Goal: Entertainment & Leisure: Consume media (video, audio)

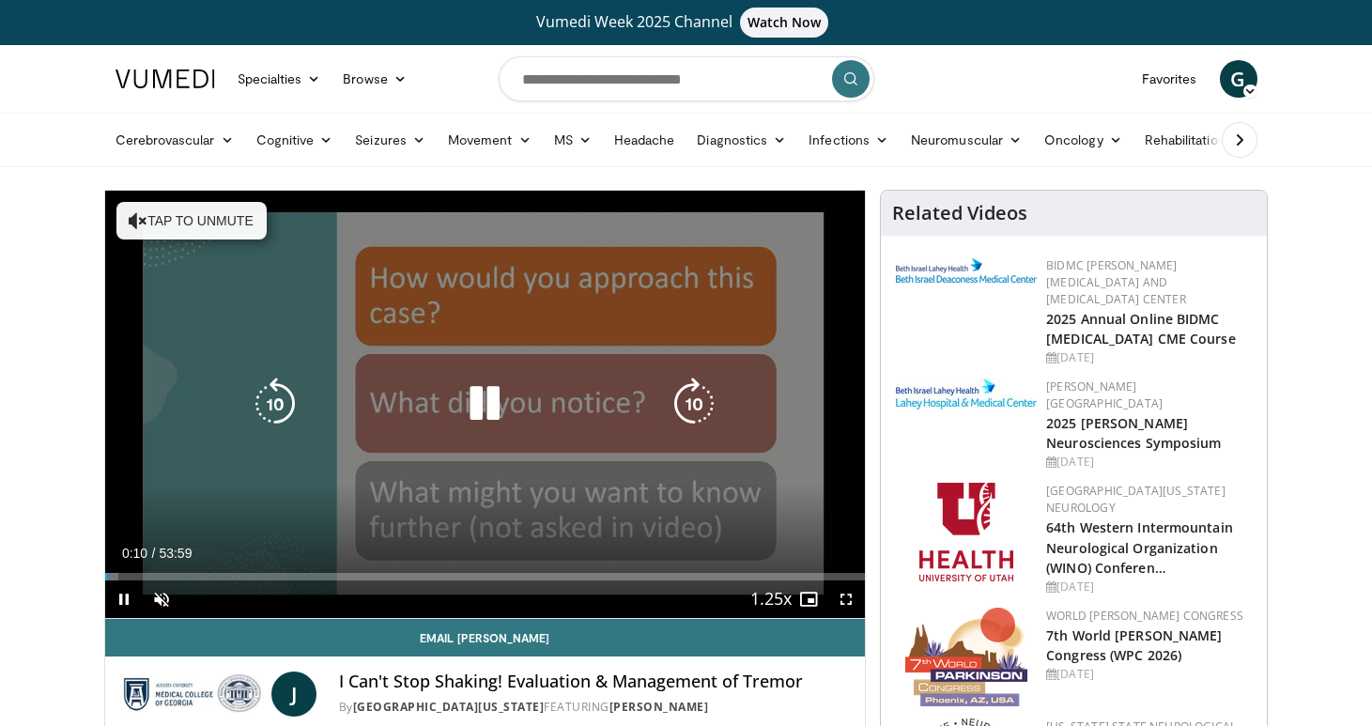
click at [211, 223] on button "Tap to unmute" at bounding box center [191, 221] width 150 height 38
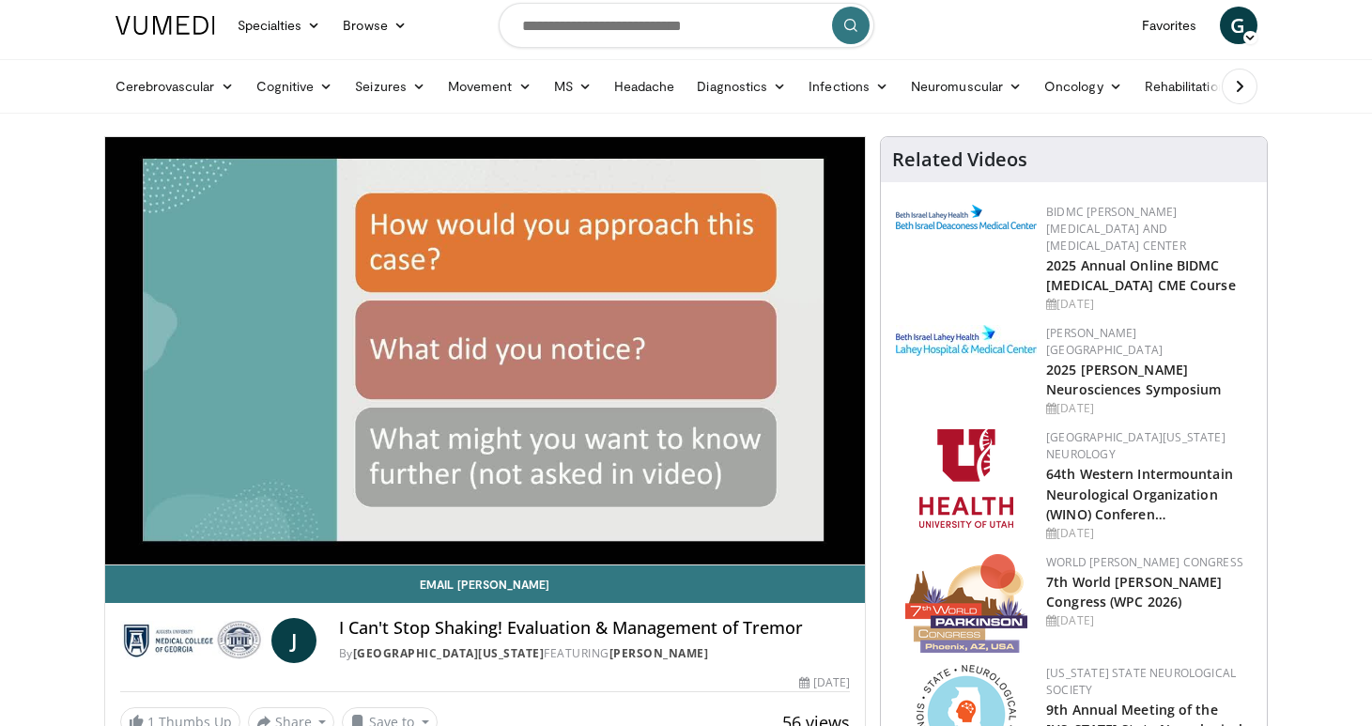
scroll to position [56, 0]
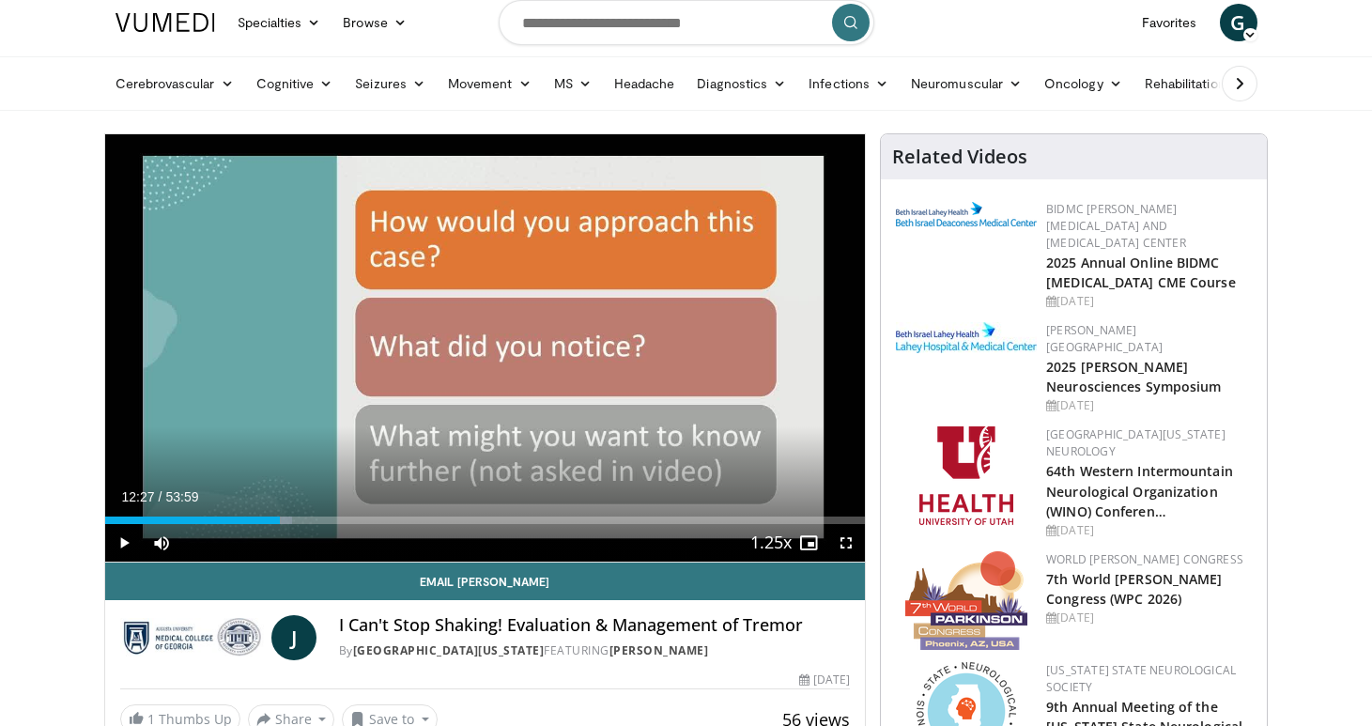
drag, startPoint x: 155, startPoint y: 520, endPoint x: 280, endPoint y: 529, distance: 125.2
click at [280, 529] on div "Current Time 12:27 / Duration 53:59 Play Skip Backward Skip Forward Mute 0% Loa…" at bounding box center [485, 543] width 761 height 38
drag, startPoint x: 310, startPoint y: 523, endPoint x: 454, endPoint y: 508, distance: 145.4
click at [454, 524] on div "Current Time 24:51 / Duration 53:59 Play Skip Backward Skip Forward Mute 0% Loa…" at bounding box center [485, 543] width 761 height 38
drag, startPoint x: 458, startPoint y: 522, endPoint x: 514, endPoint y: 524, distance: 55.4
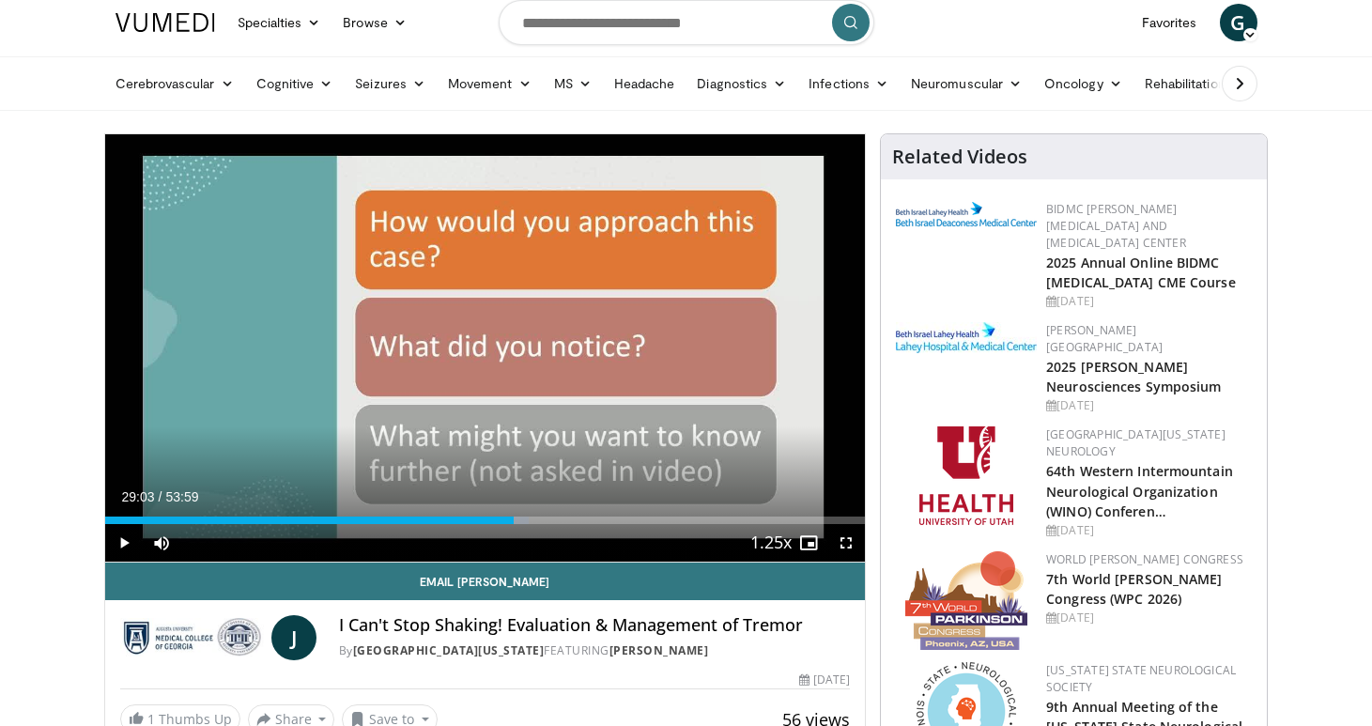
click at [514, 524] on div "Loaded : 55.74% 29:03 29:03" at bounding box center [485, 520] width 761 height 8
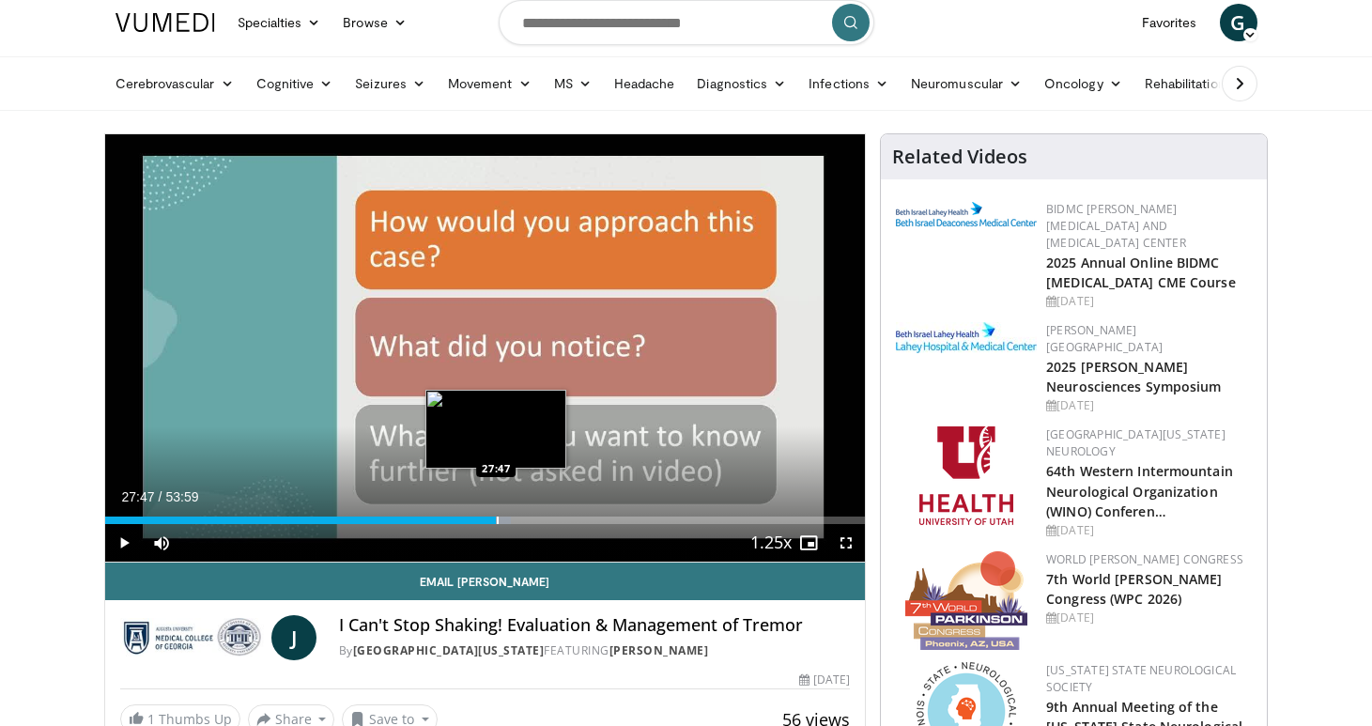
drag, startPoint x: 516, startPoint y: 525, endPoint x: 496, endPoint y: 521, distance: 21.0
click at [497, 521] on div "Progress Bar" at bounding box center [498, 520] width 2 height 8
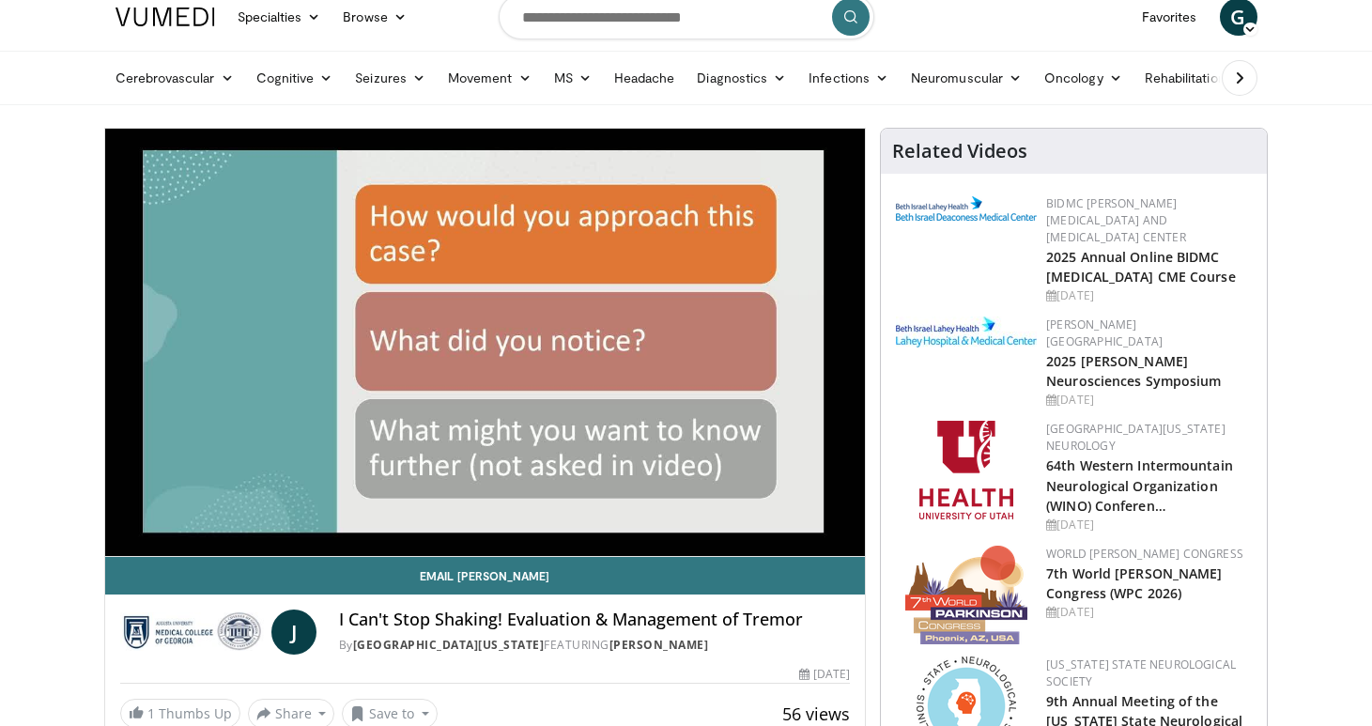
scroll to position [63, 0]
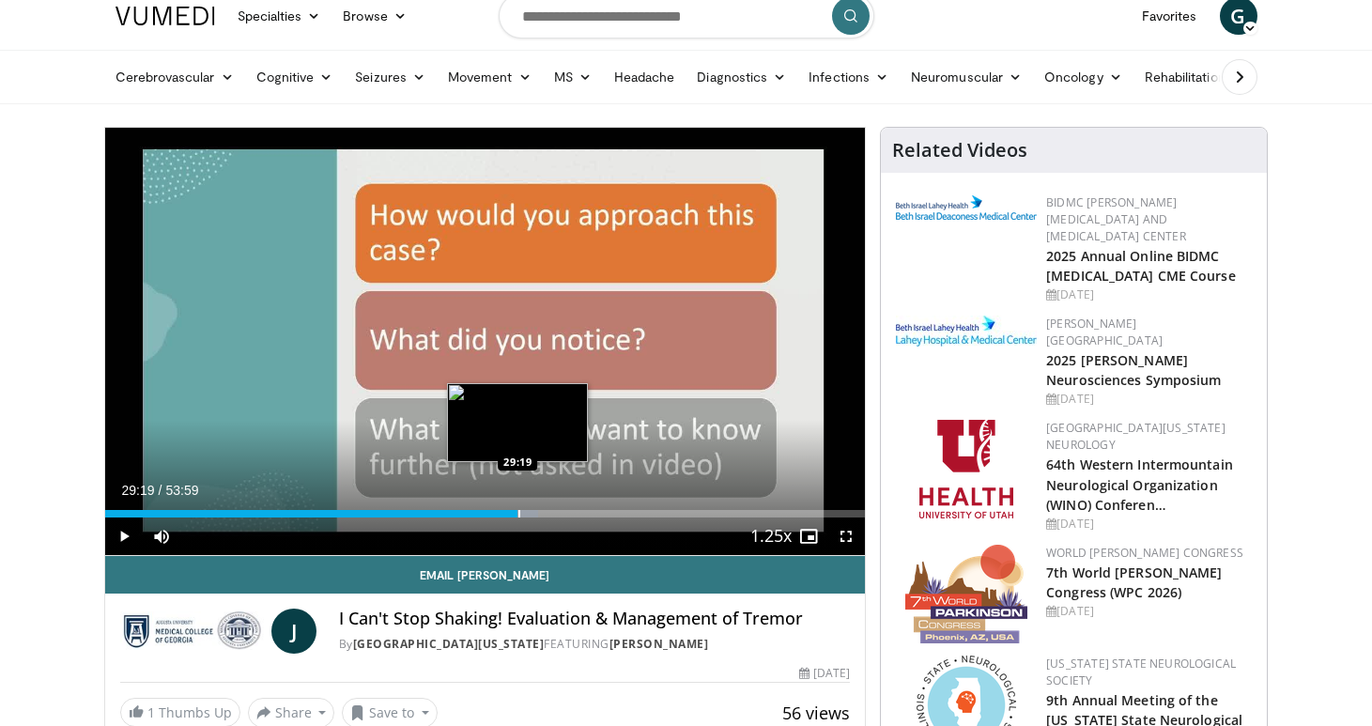
click at [518, 515] on div "Progress Bar" at bounding box center [519, 514] width 2 height 8
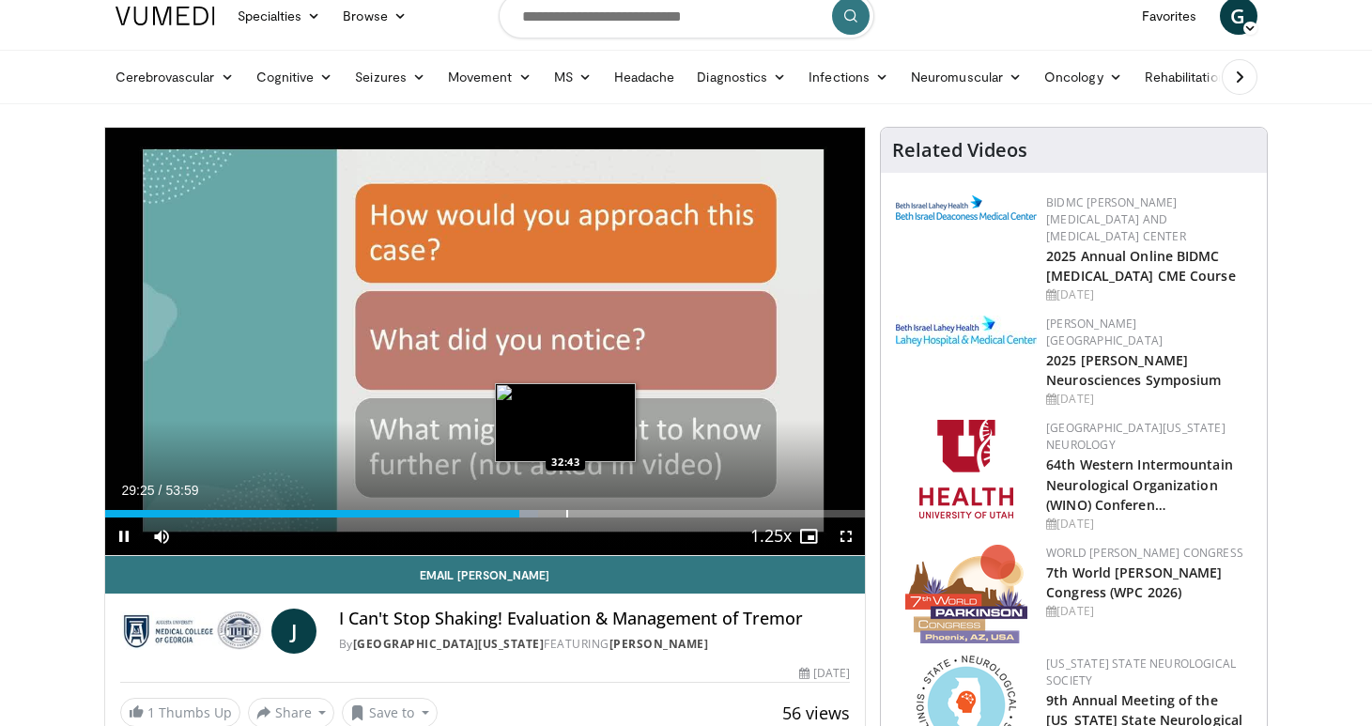
drag, startPoint x: 517, startPoint y: 515, endPoint x: 565, endPoint y: 513, distance: 47.9
click at [565, 513] on video-js "**********" at bounding box center [485, 342] width 761 height 428
drag, startPoint x: 519, startPoint y: 517, endPoint x: 552, endPoint y: 517, distance: 32.9
click at [553, 517] on div "Progress Bar" at bounding box center [554, 514] width 2 height 8
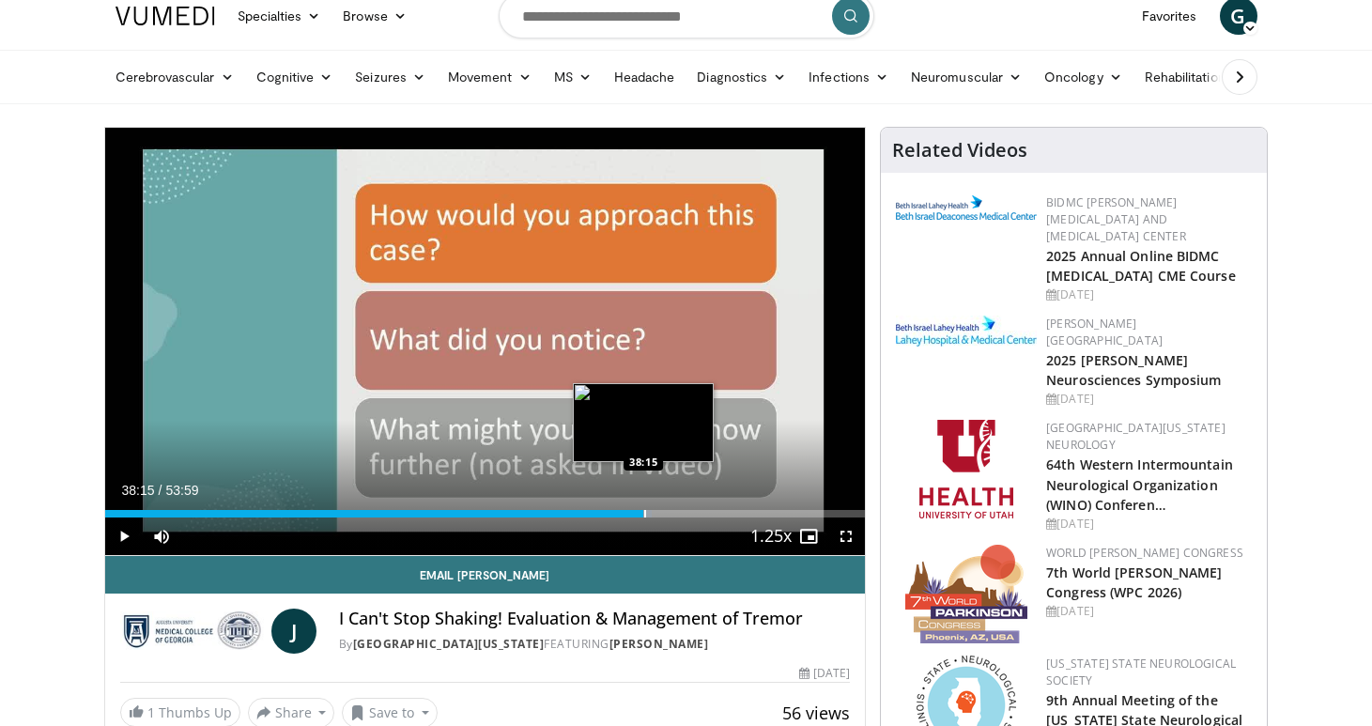
drag, startPoint x: 552, startPoint y: 517, endPoint x: 643, endPoint y: 503, distance: 92.2
click at [643, 503] on div "Loaded : 71.93% 38:15 38:15" at bounding box center [485, 509] width 761 height 18
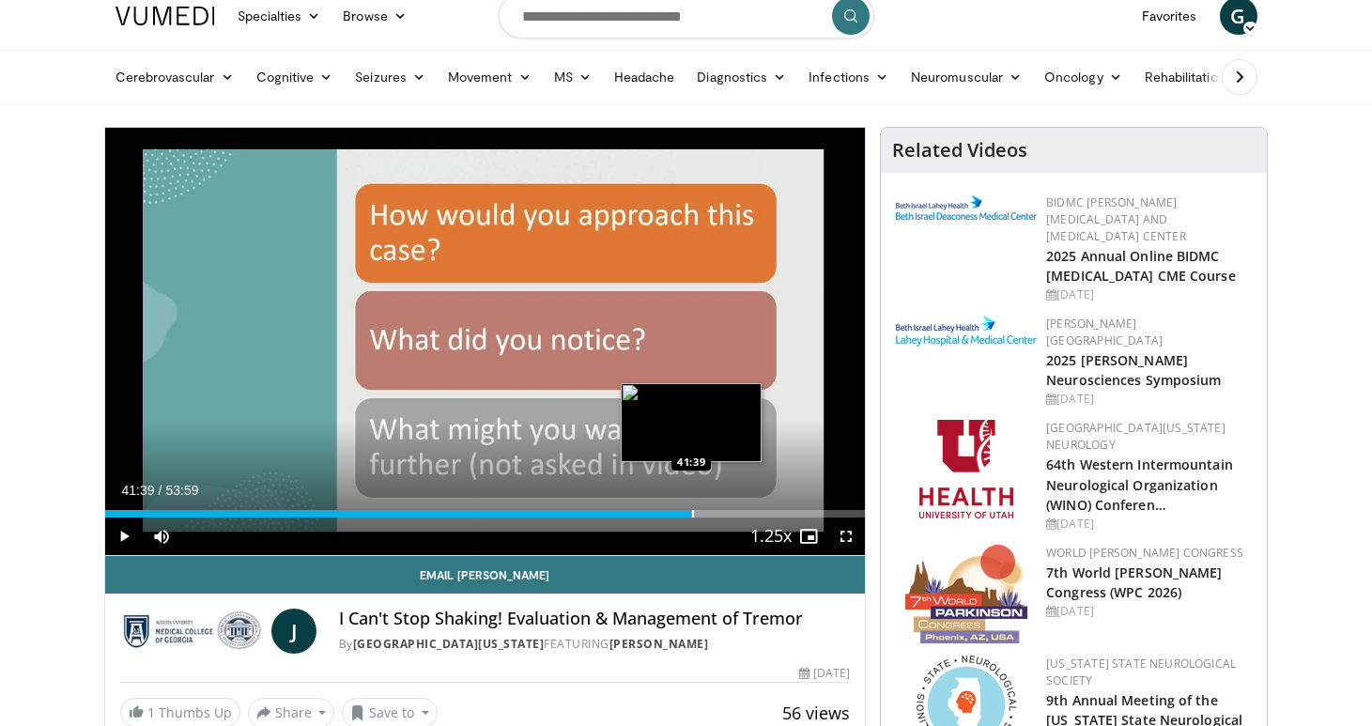
drag, startPoint x: 643, startPoint y: 515, endPoint x: 691, endPoint y: 513, distance: 47.9
click at [691, 513] on div "Loaded : 79.03% 41:39 41:39" at bounding box center [485, 509] width 761 height 18
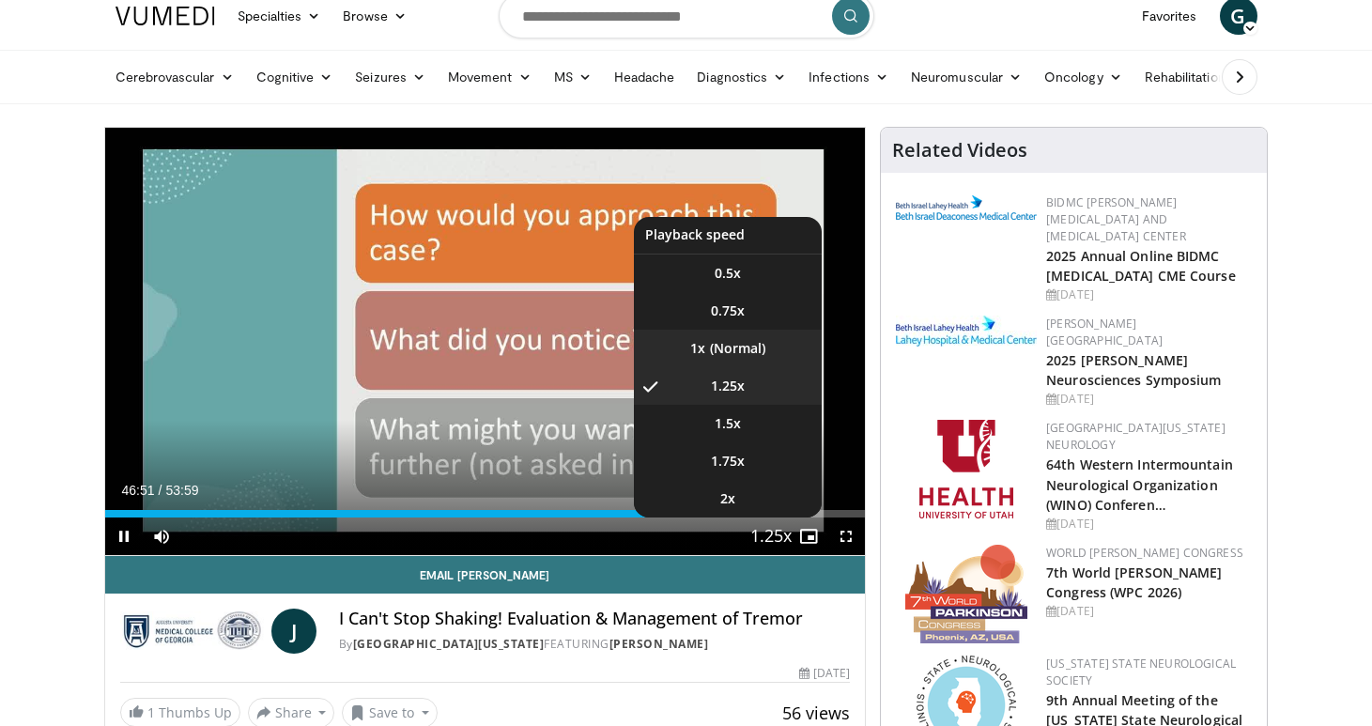
click at [737, 349] on video-js "**********" at bounding box center [485, 342] width 761 height 428
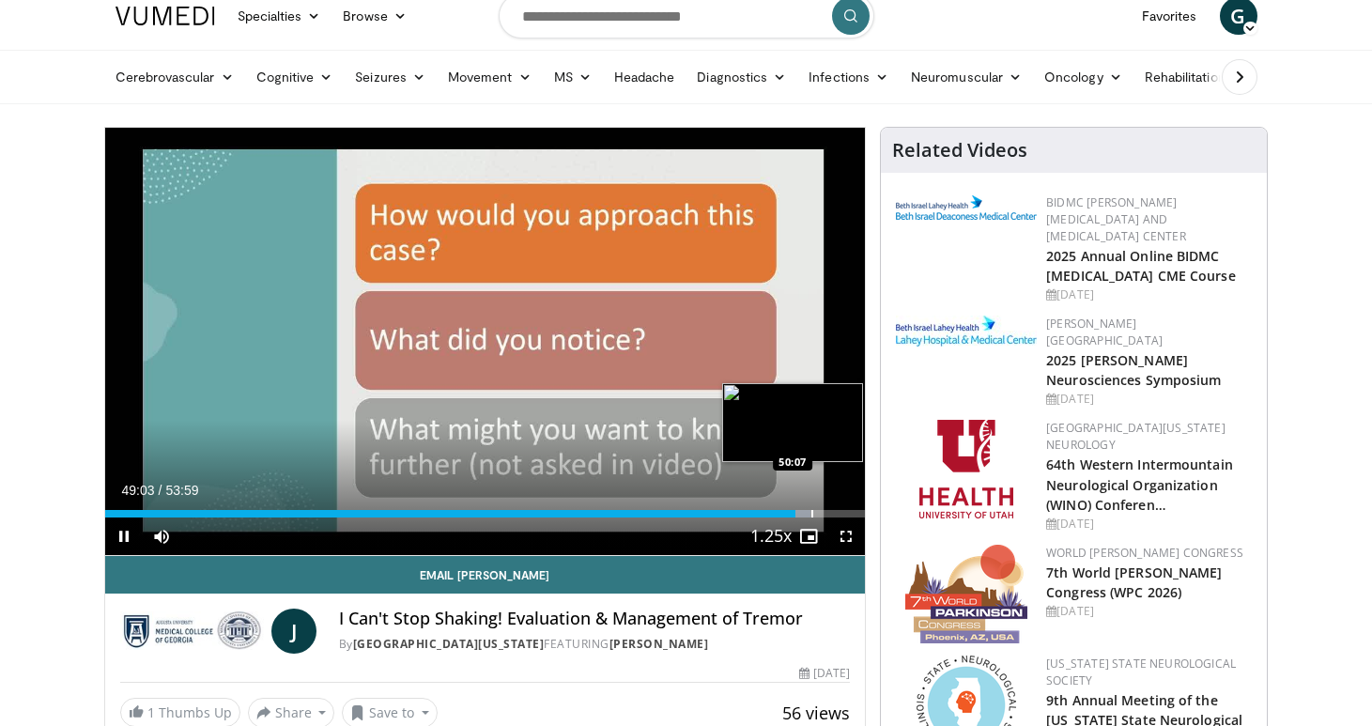
drag, startPoint x: 795, startPoint y: 515, endPoint x: 810, endPoint y: 515, distance: 15.0
click at [810, 515] on video-js "**********" at bounding box center [485, 342] width 761 height 428
drag, startPoint x: 789, startPoint y: 515, endPoint x: 801, endPoint y: 515, distance: 12.2
click at [802, 515] on div "Progress Bar" at bounding box center [803, 514] width 2 height 8
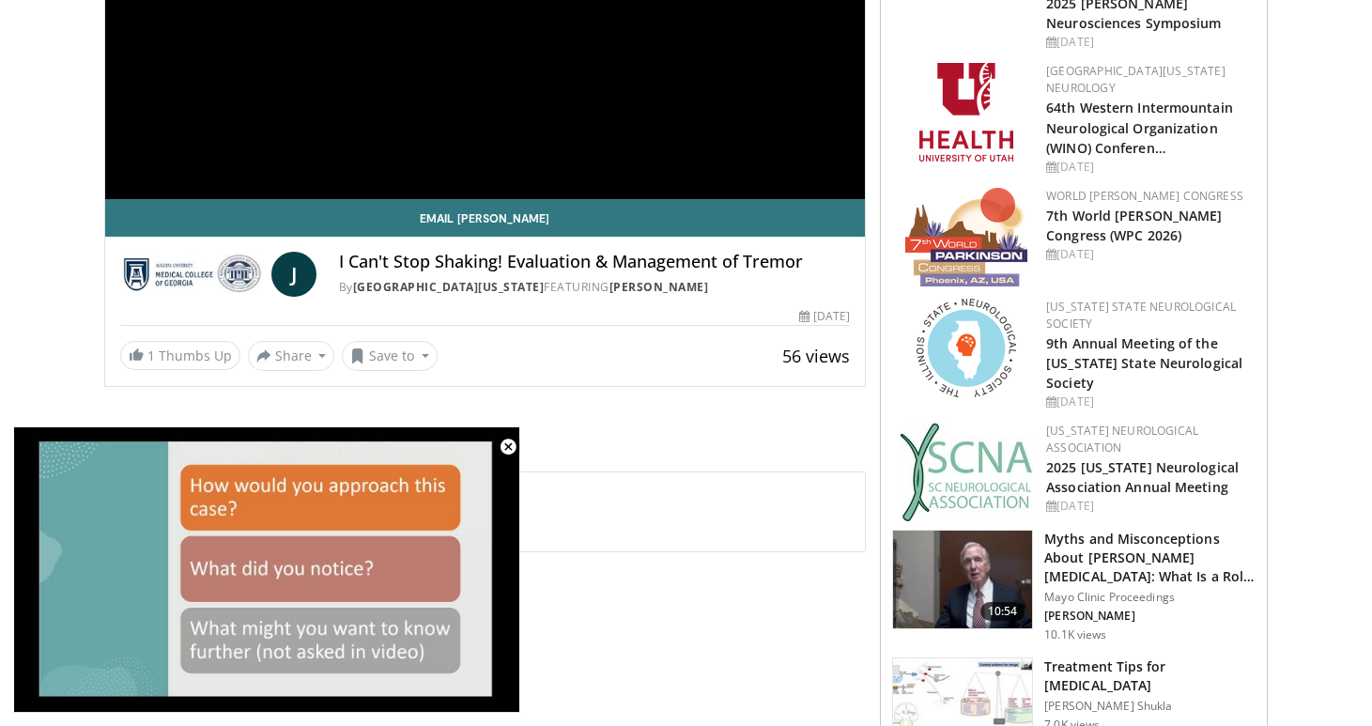
scroll to position [424, 0]
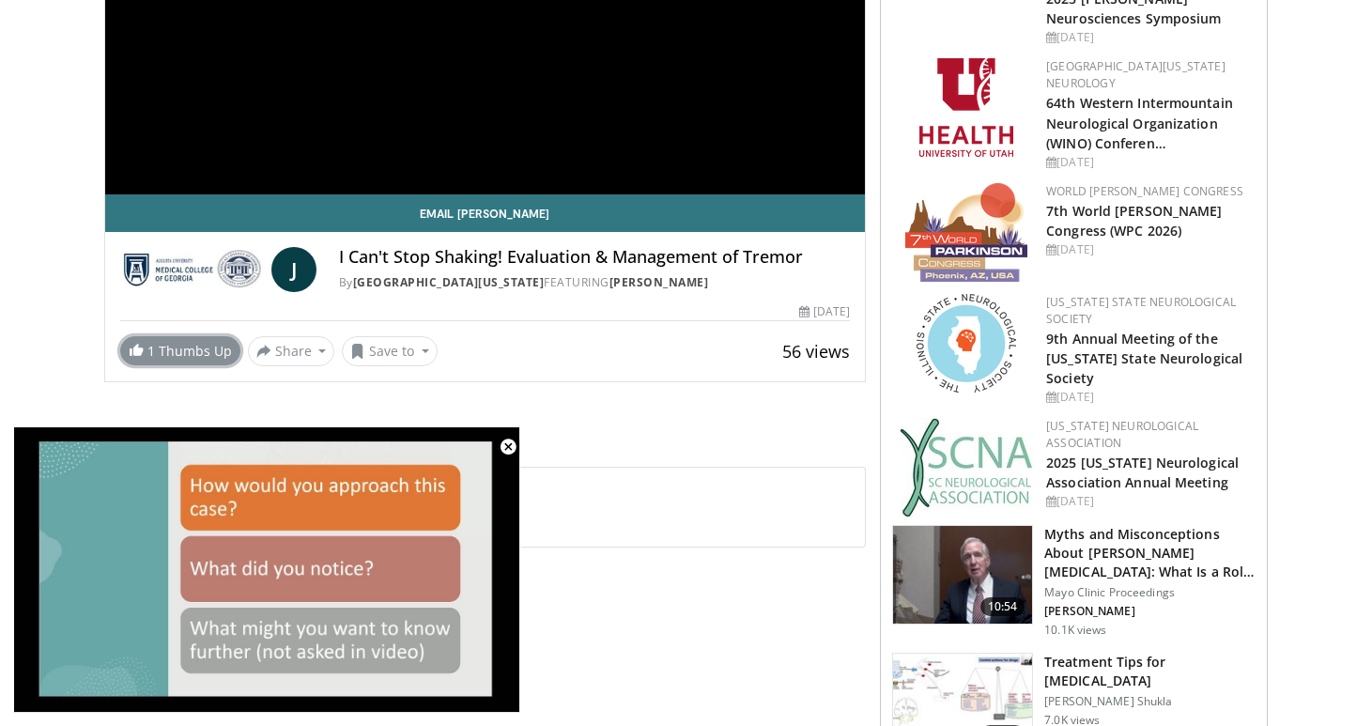
click at [240, 361] on link "1 Thumbs Up" at bounding box center [180, 350] width 120 height 29
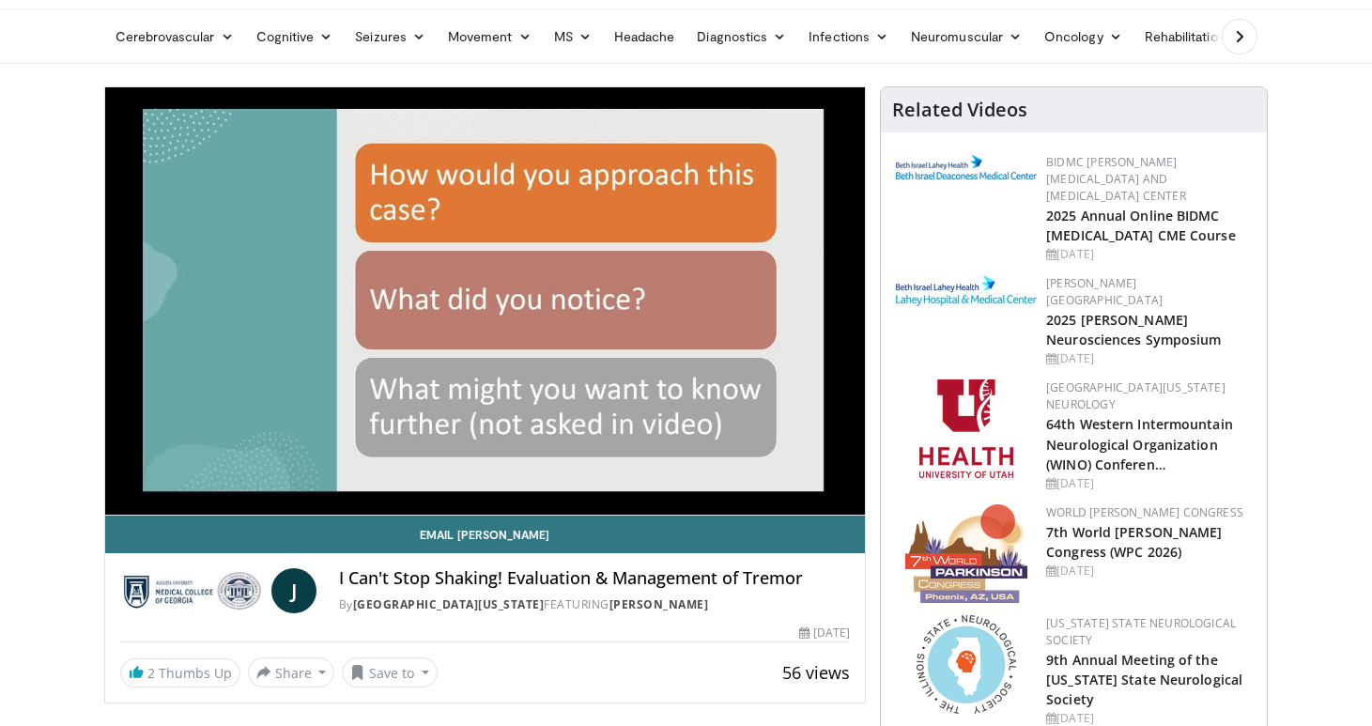
scroll to position [103, 0]
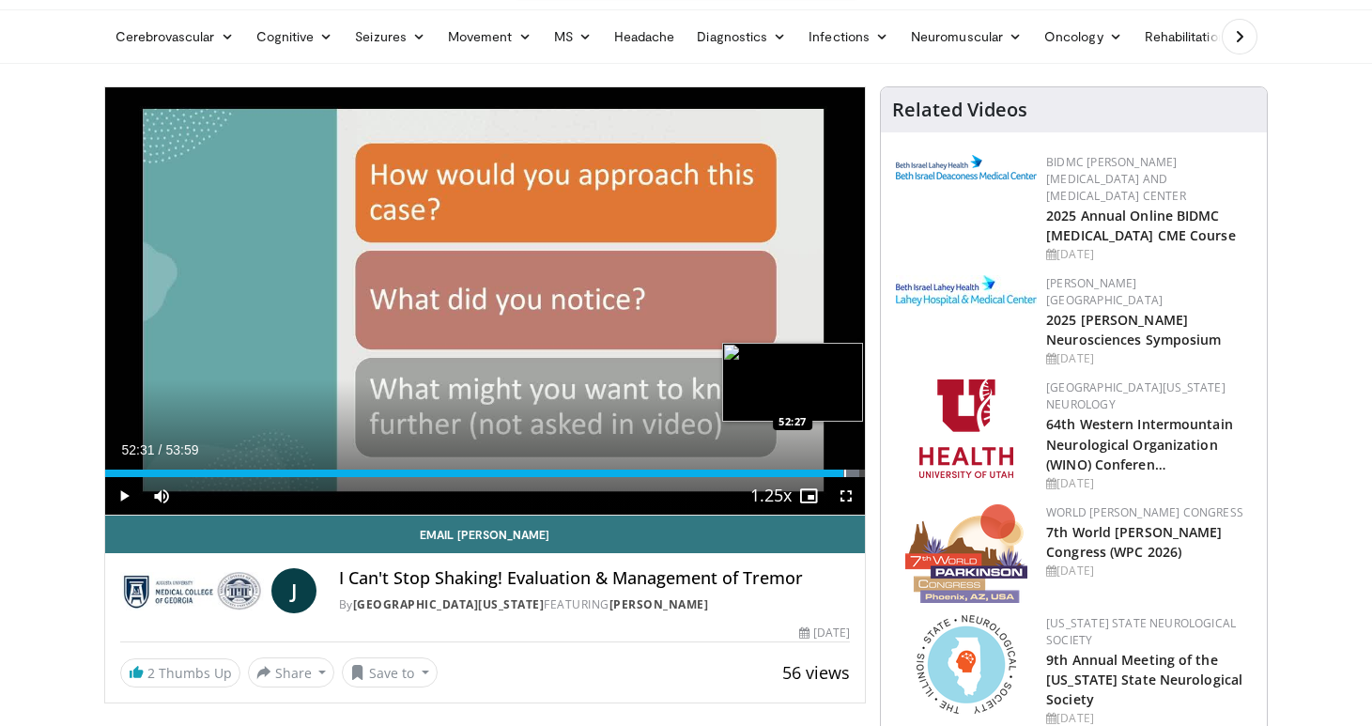
drag, startPoint x: 829, startPoint y: 474, endPoint x: 844, endPoint y: 474, distance: 15.0
click at [844, 474] on div "Progress Bar" at bounding box center [845, 473] width 2 height 8
drag, startPoint x: 844, startPoint y: 474, endPoint x: 858, endPoint y: 475, distance: 14.1
click at [859, 475] on div "Progress Bar" at bounding box center [860, 473] width 2 height 8
